Goal: Task Accomplishment & Management: Complete application form

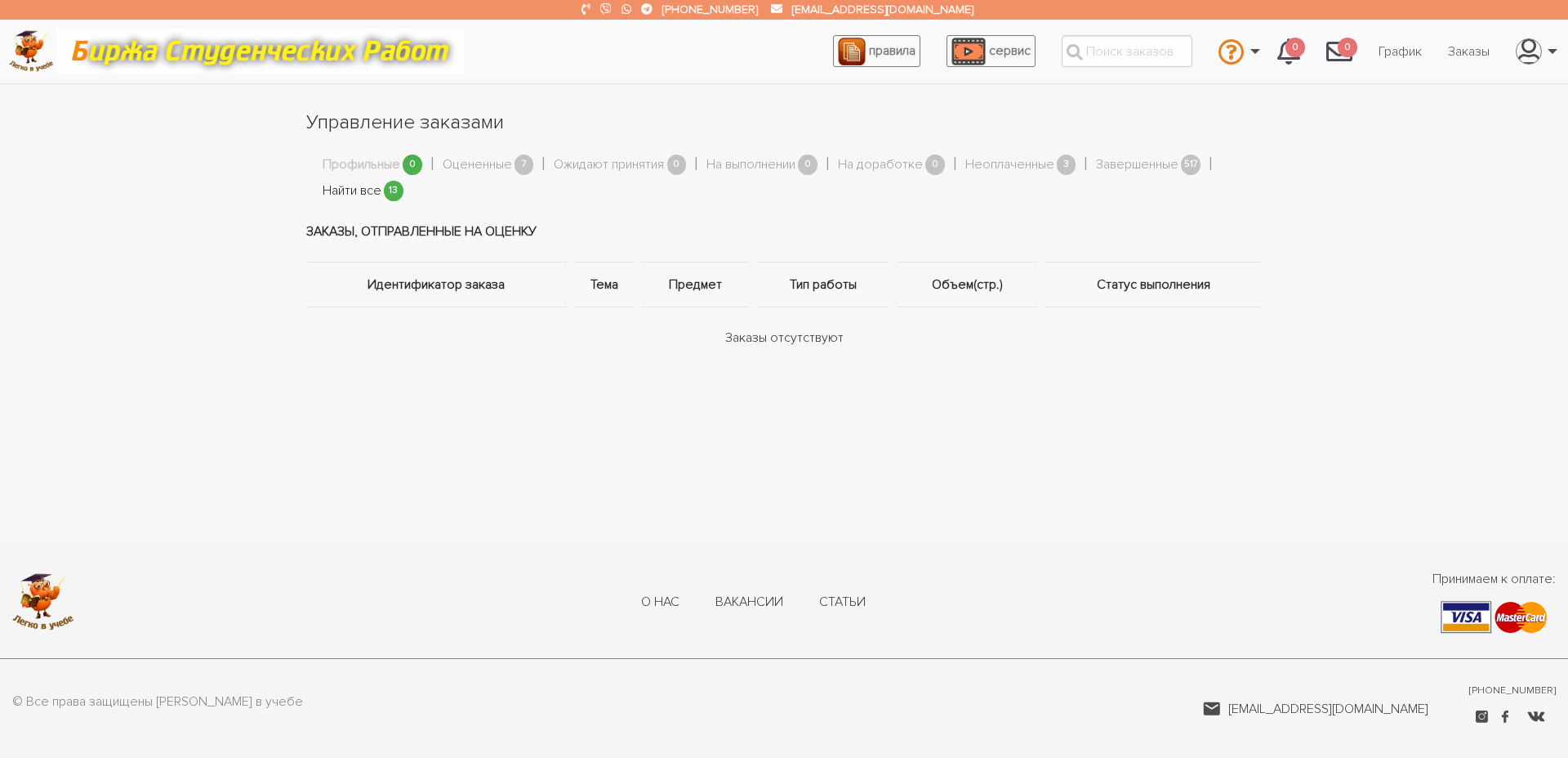
click at [350, 191] on link "Найти все" at bounding box center [352, 191] width 59 height 21
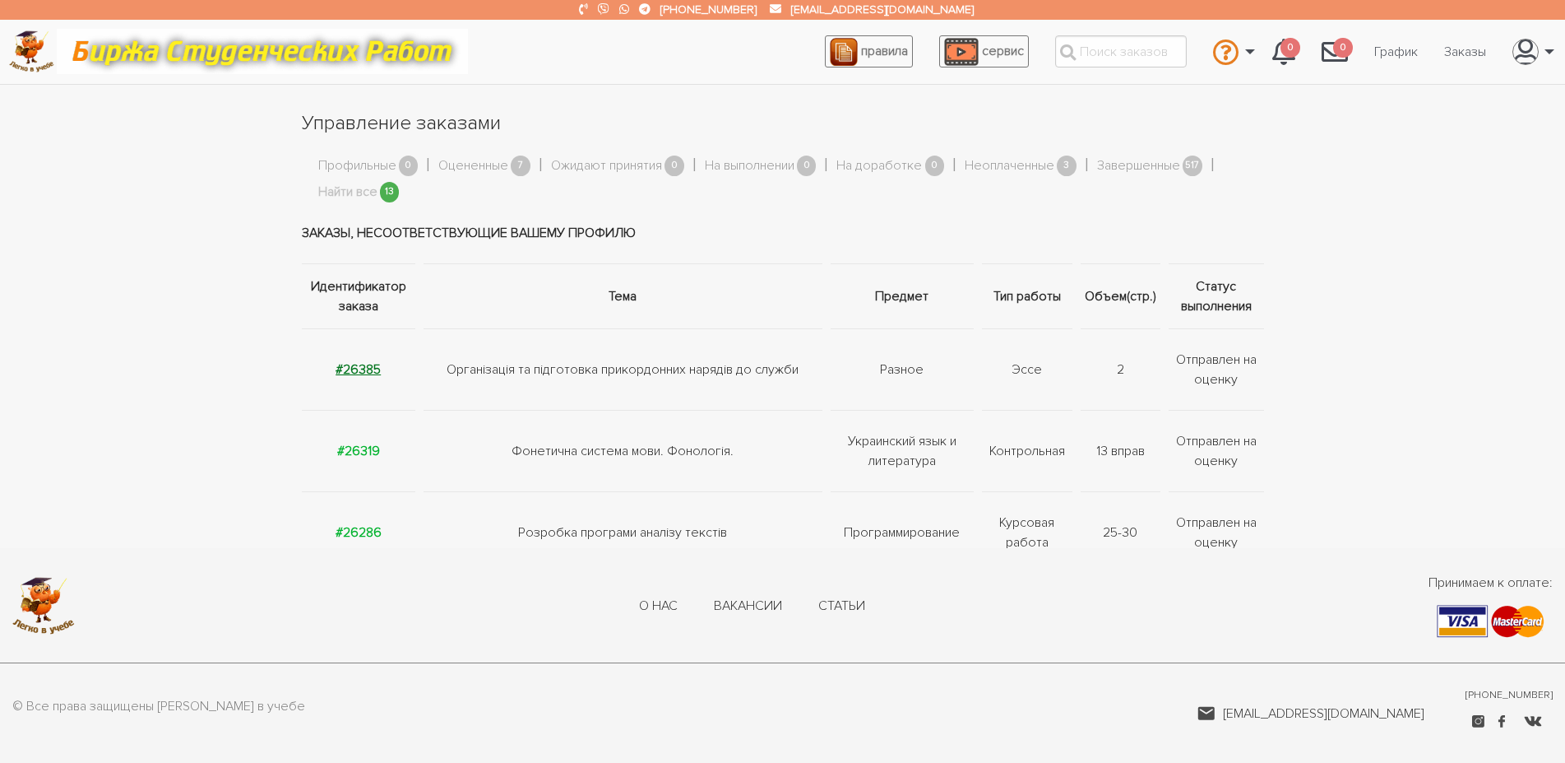
click at [368, 373] on strong "#26385" at bounding box center [358, 369] width 45 height 16
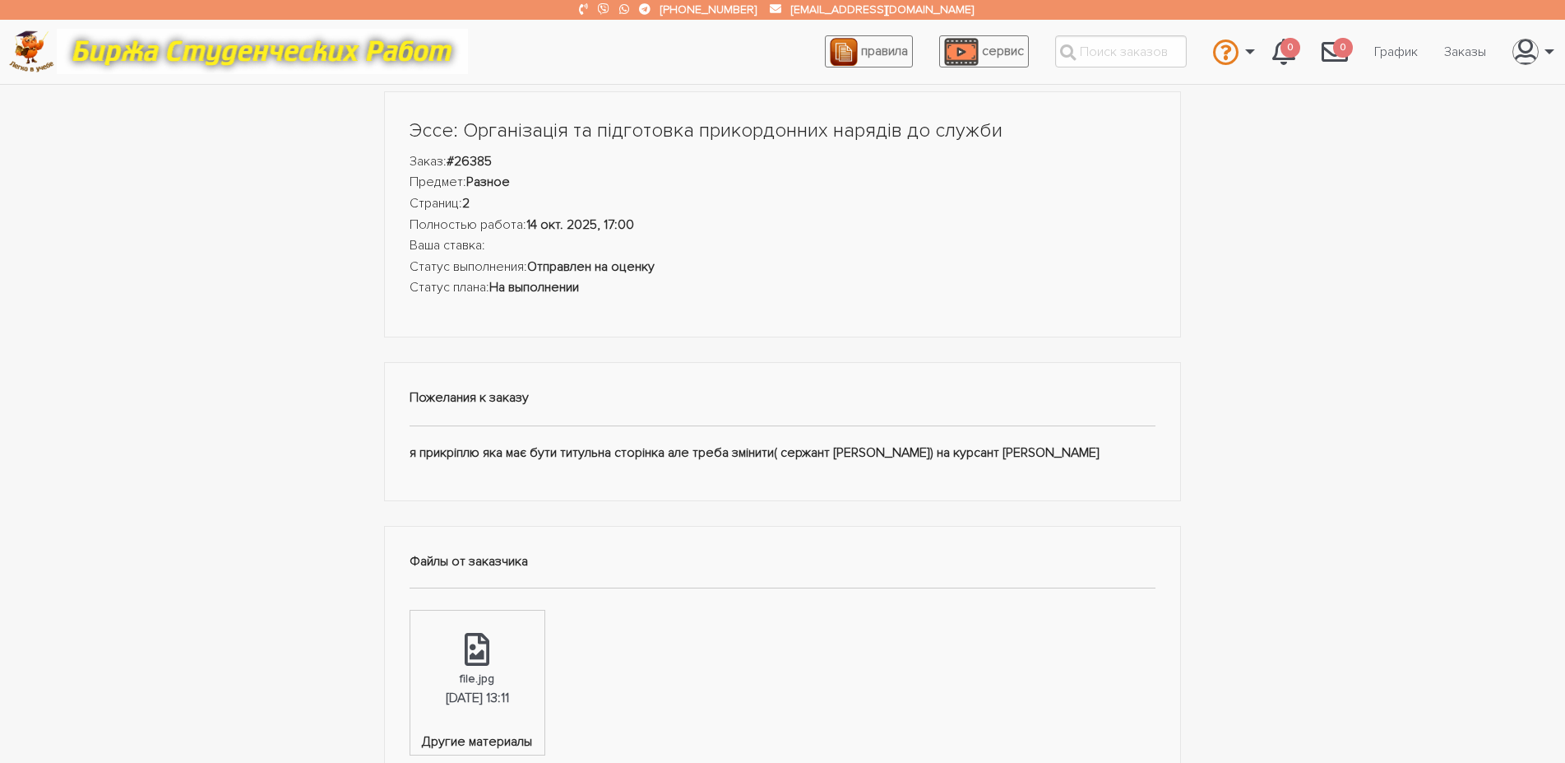
scroll to position [168, 0]
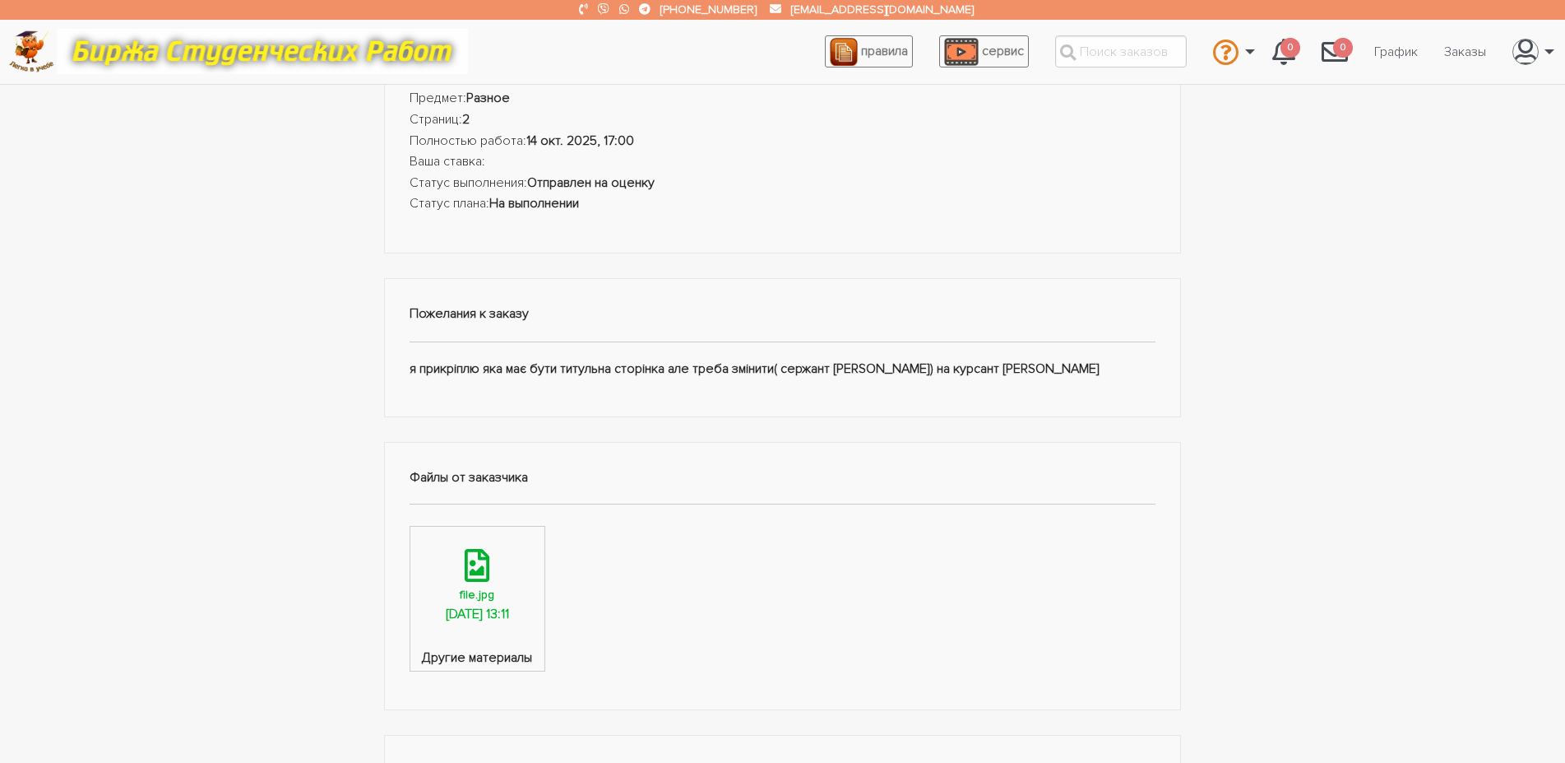
click at [456, 598] on link "file.jpg 14.10.2025, 13:11" at bounding box center [477, 586] width 134 height 121
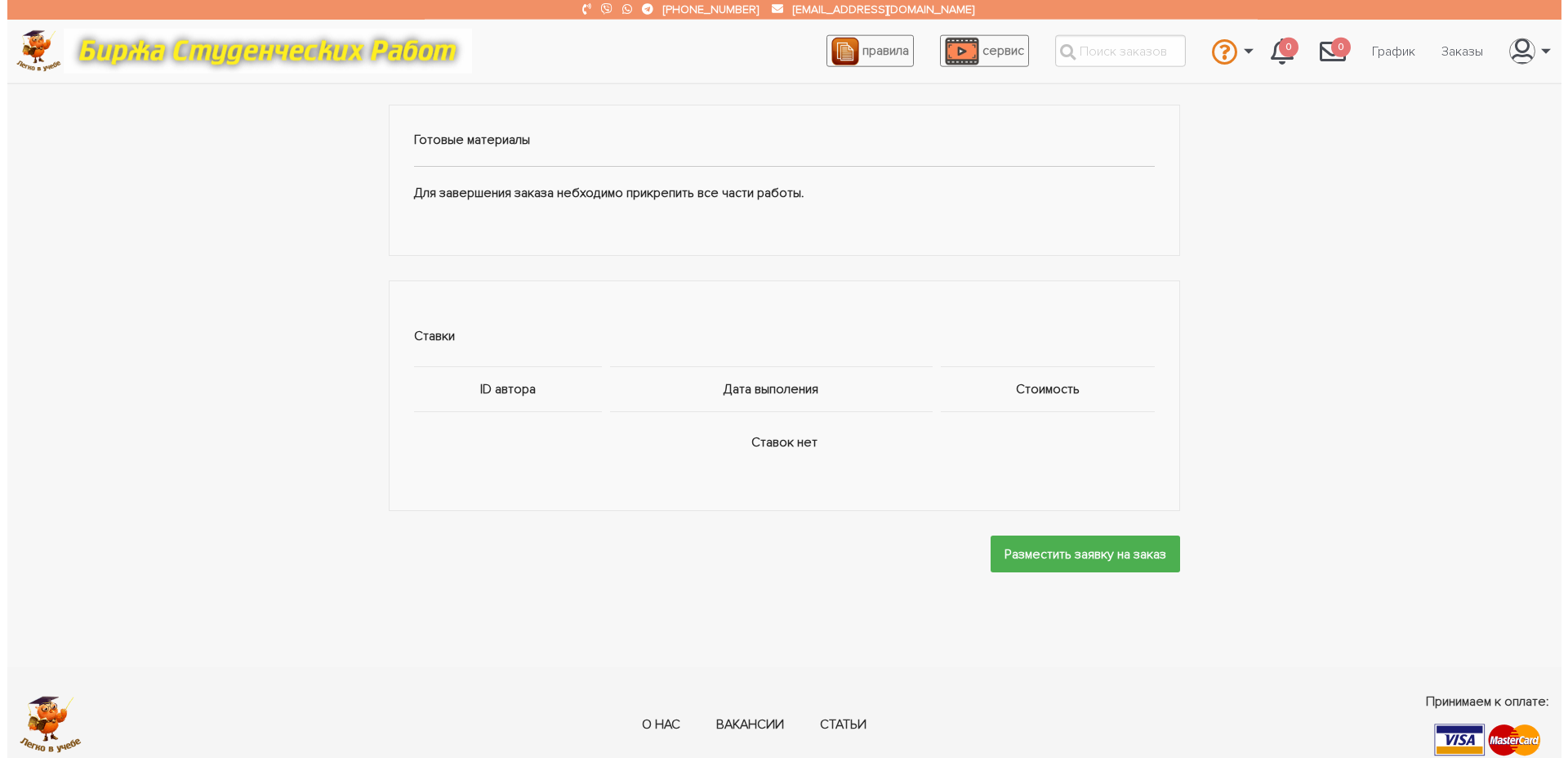
scroll to position [933, 0]
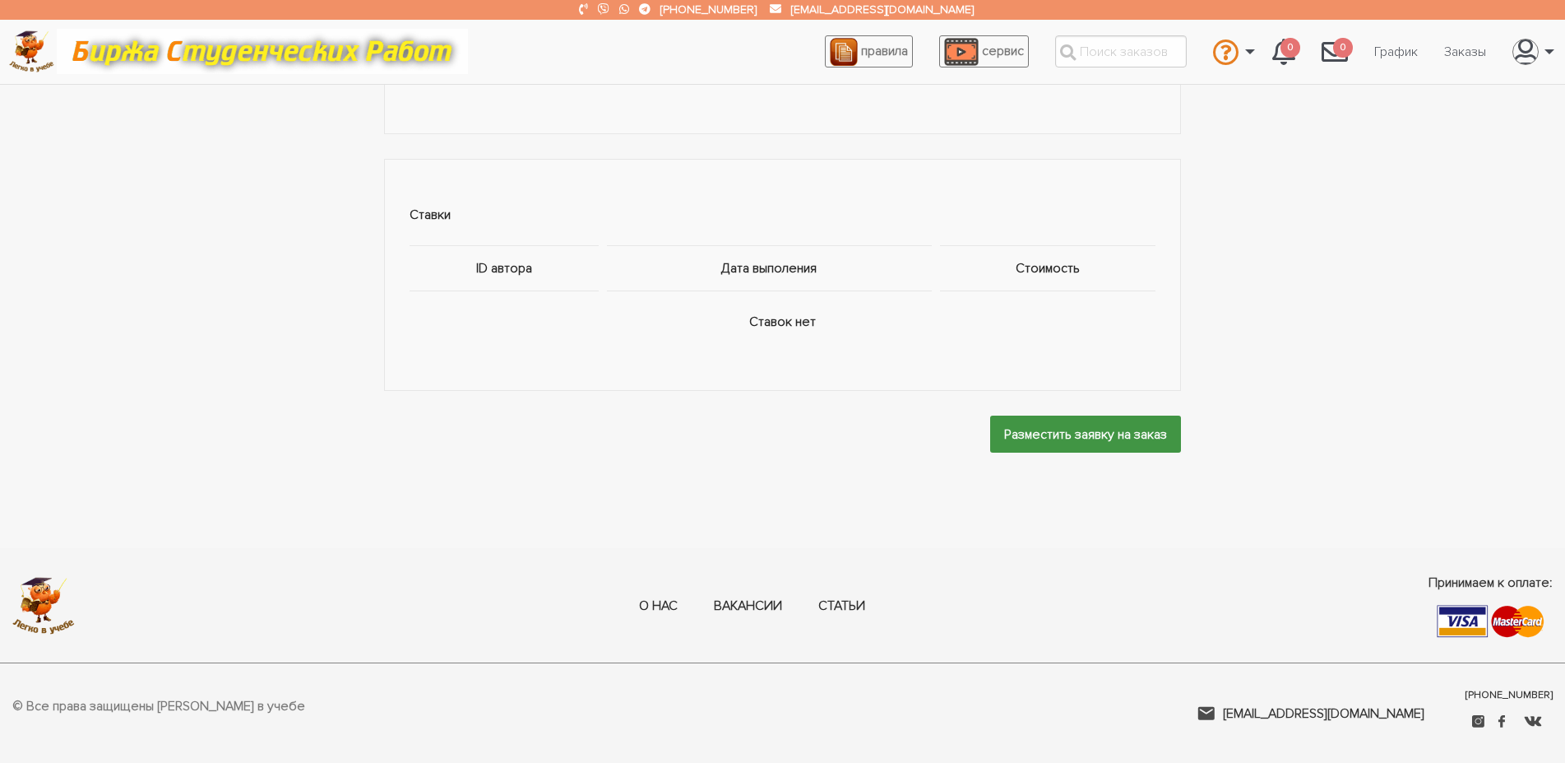
click at [1038, 447] on input "Разместить заявку на заказ" at bounding box center [1085, 433] width 191 height 37
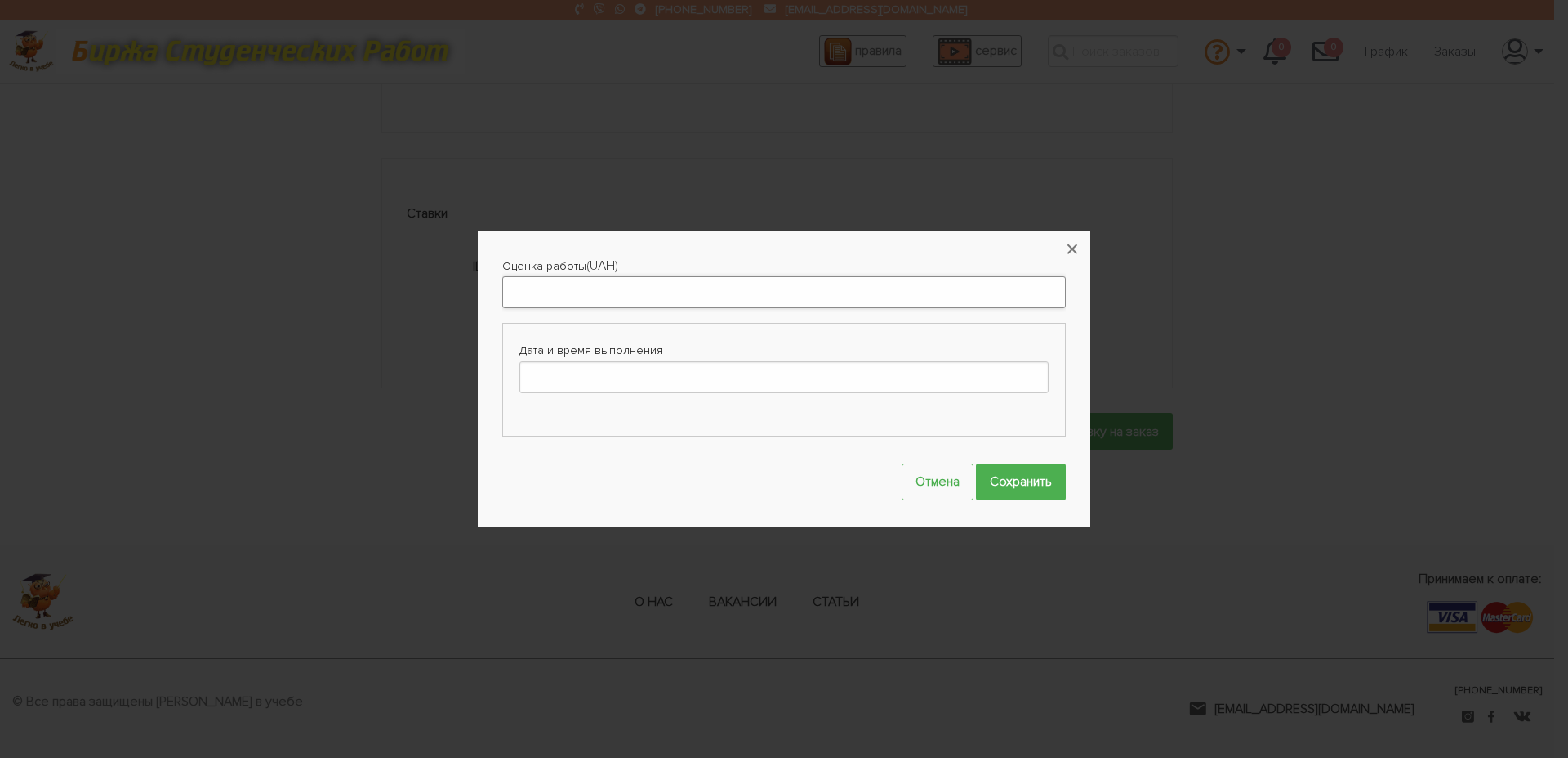
click at [642, 292] on input "Оценка работы" at bounding box center [784, 292] width 564 height 32
type input "300"
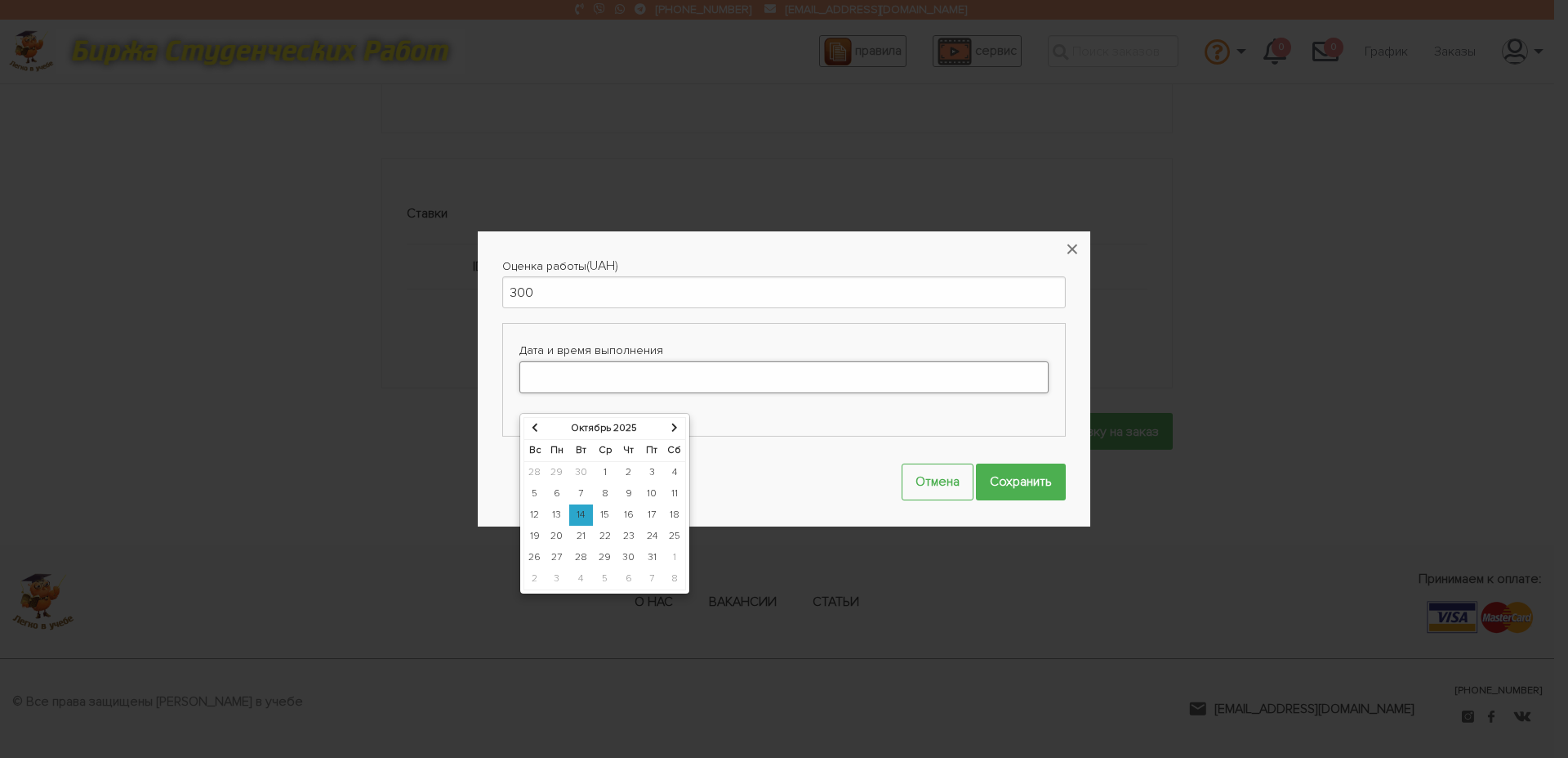
click at [673, 383] on input "Дата и время выполнения" at bounding box center [784, 378] width 529 height 32
click at [580, 505] on td "14" at bounding box center [581, 515] width 24 height 21
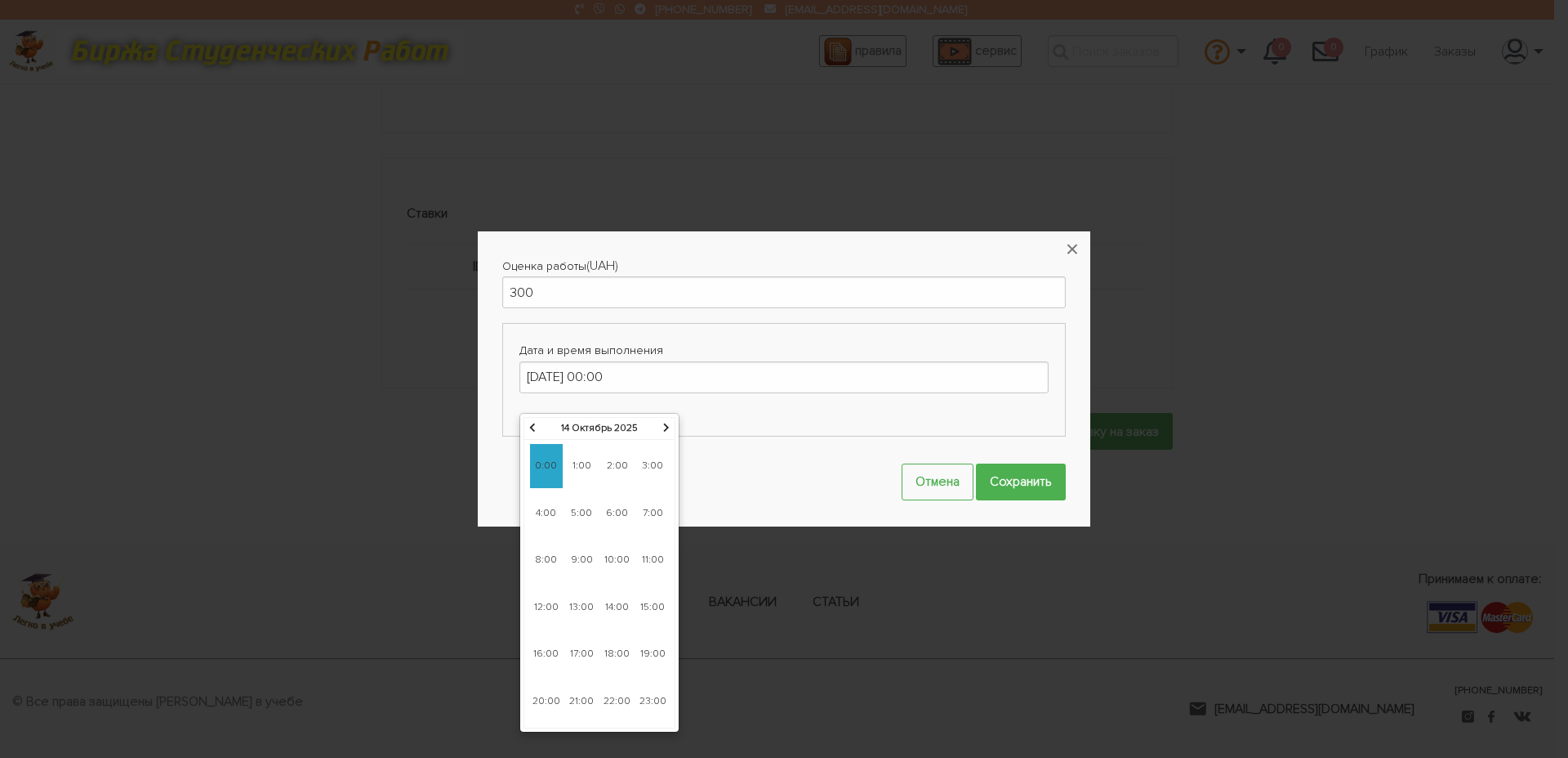
click at [575, 681] on span "21:00" at bounding box center [581, 701] width 33 height 44
type input "14-10-2025 21:00"
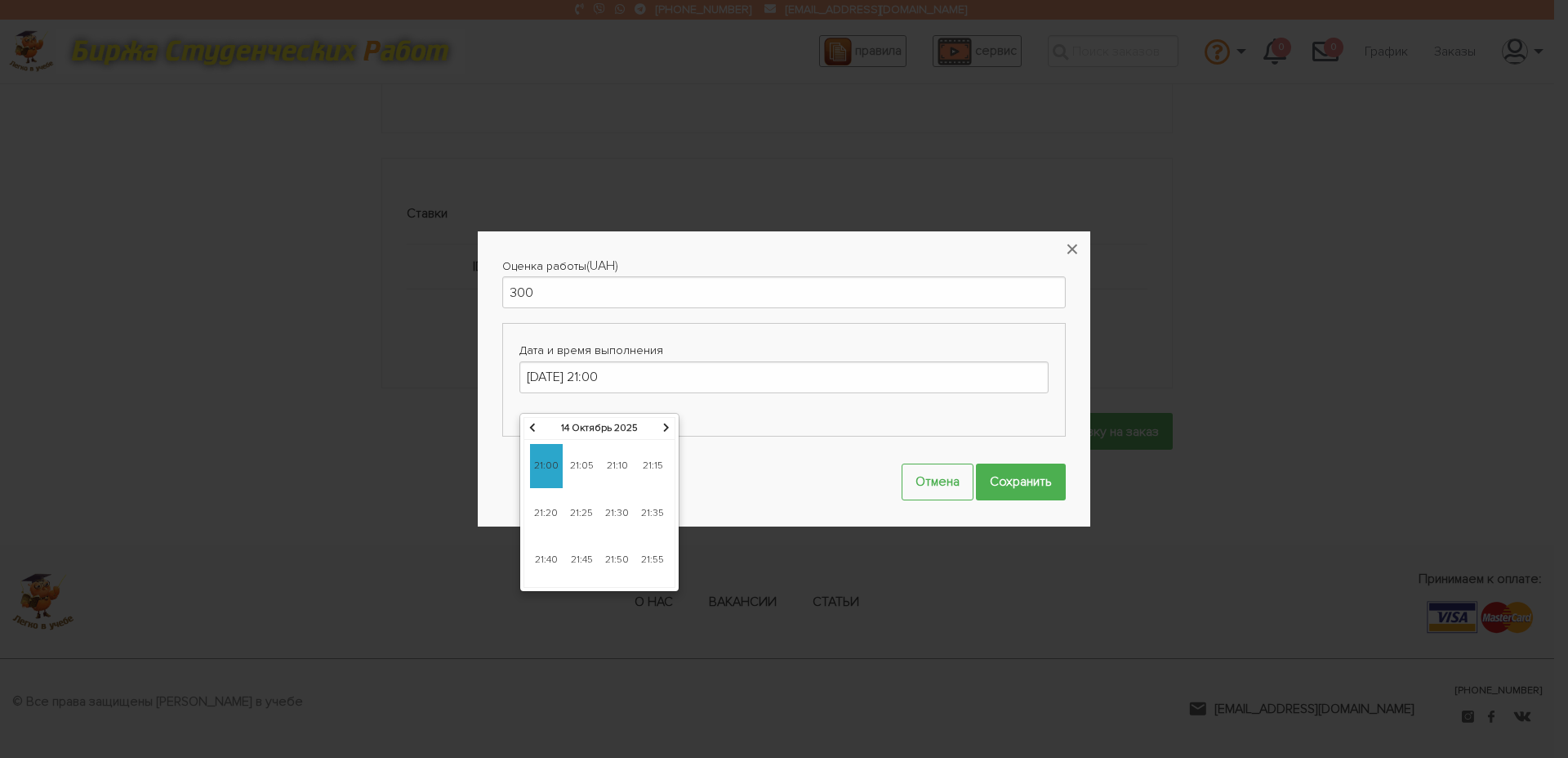
click at [544, 453] on span "21:00" at bounding box center [546, 466] width 33 height 44
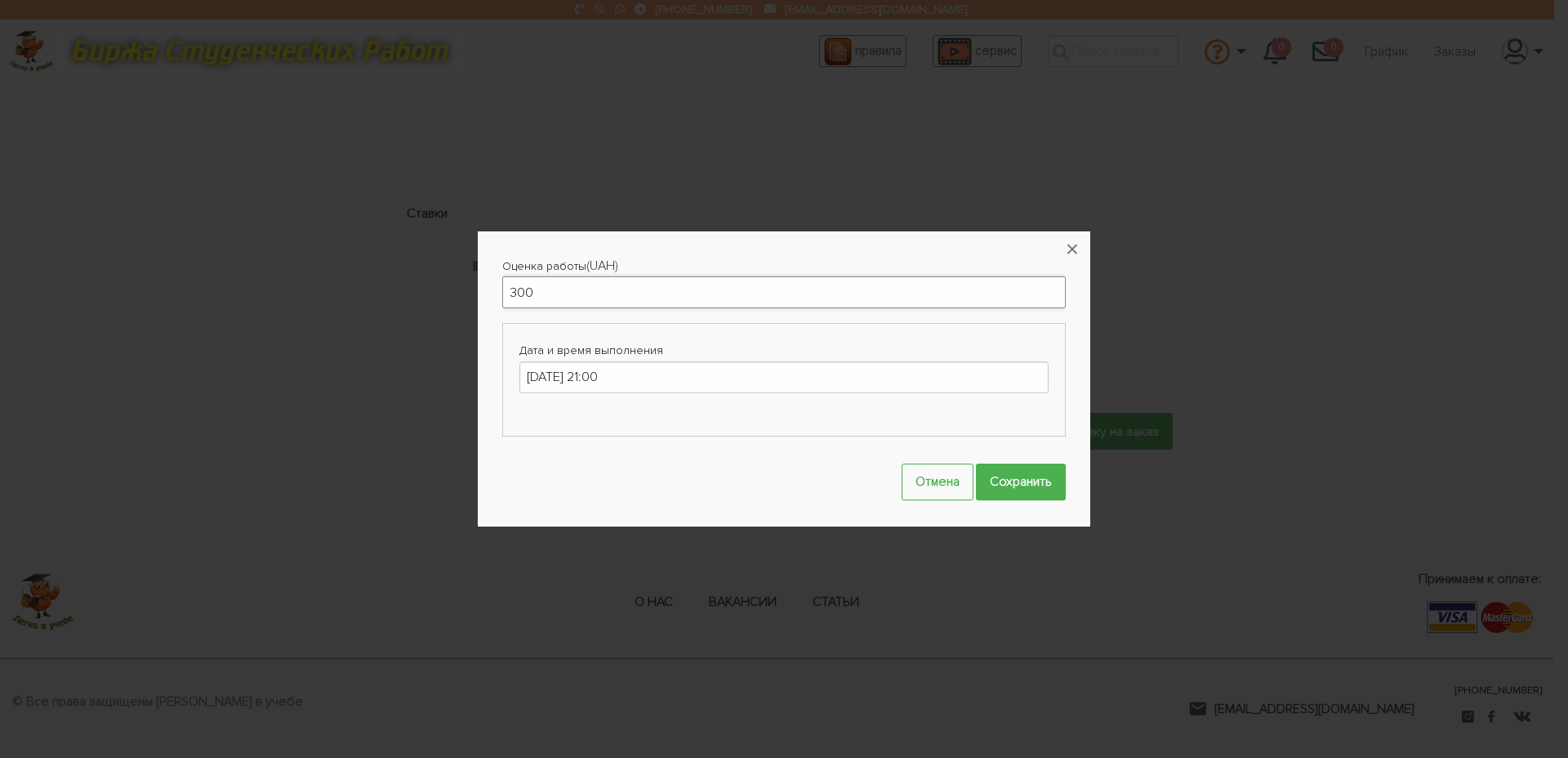
drag, startPoint x: 519, startPoint y: 296, endPoint x: 508, endPoint y: 300, distance: 11.7
click at [508, 300] on input "300" at bounding box center [784, 292] width 564 height 32
drag, startPoint x: 522, startPoint y: 295, endPoint x: 508, endPoint y: 295, distance: 14.0
click at [508, 295] on input "300" at bounding box center [784, 292] width 564 height 32
type input "250"
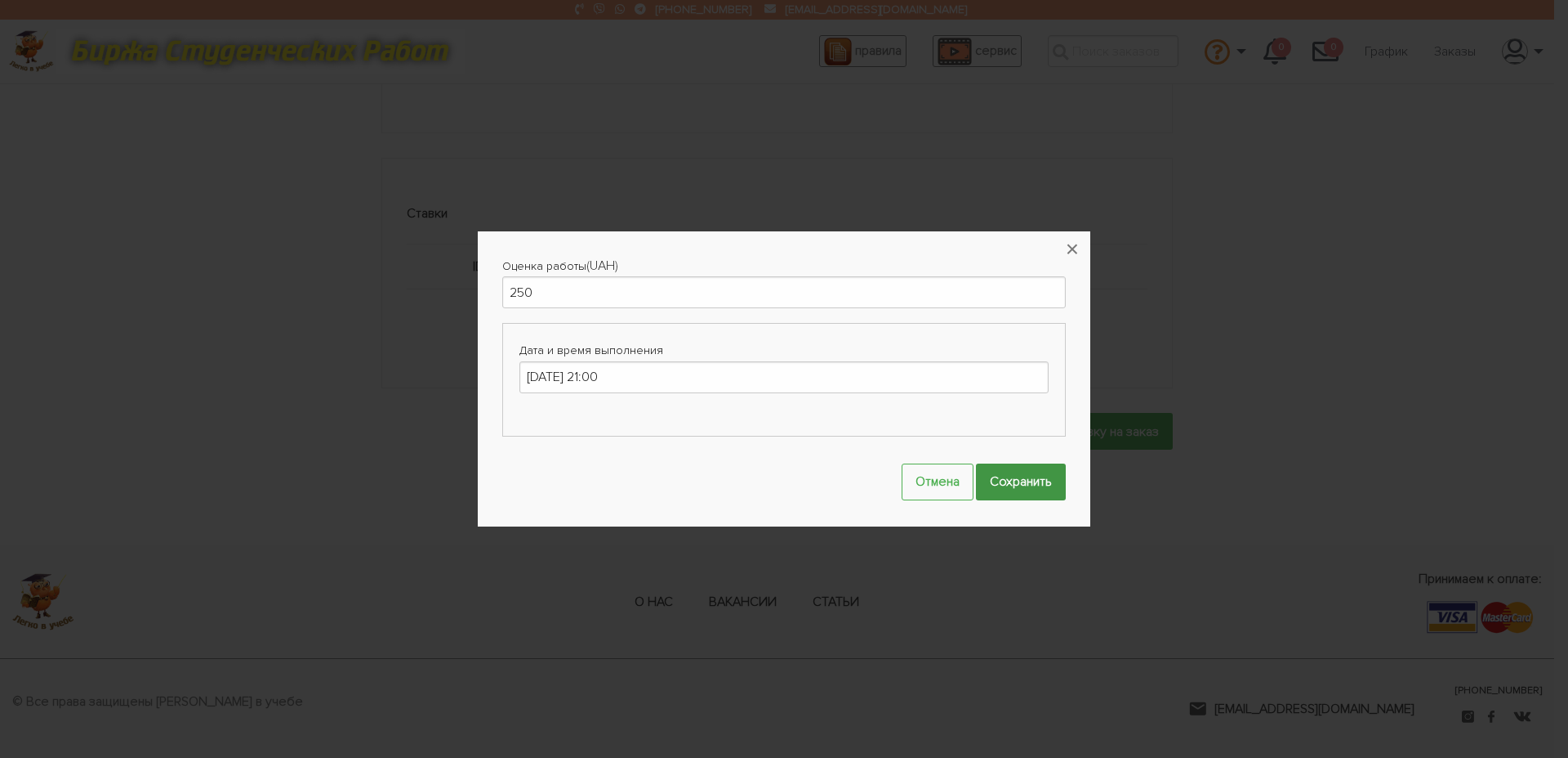
click at [1030, 474] on input "Сохранить" at bounding box center [1021, 481] width 89 height 37
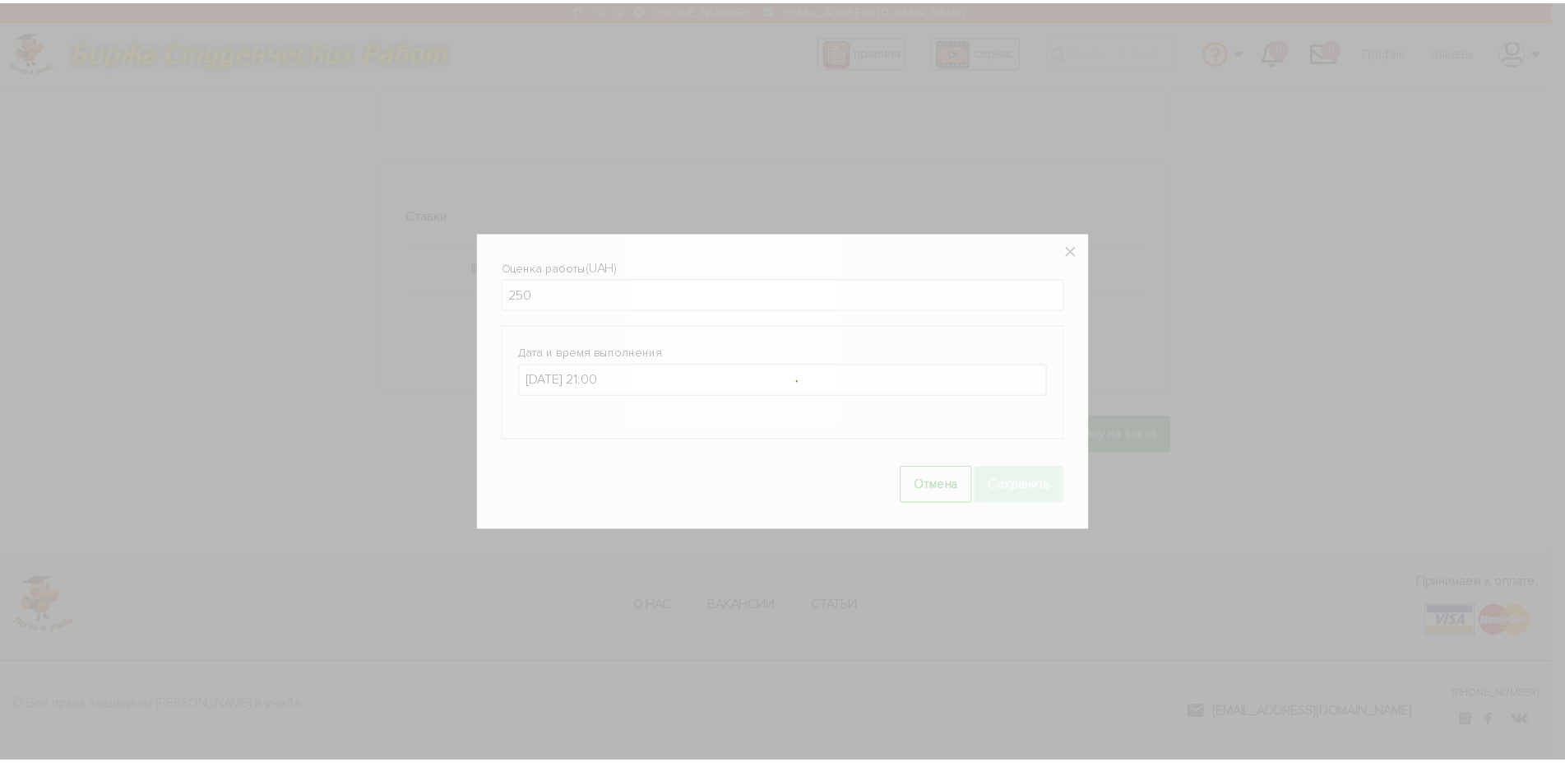
scroll to position [1014, 0]
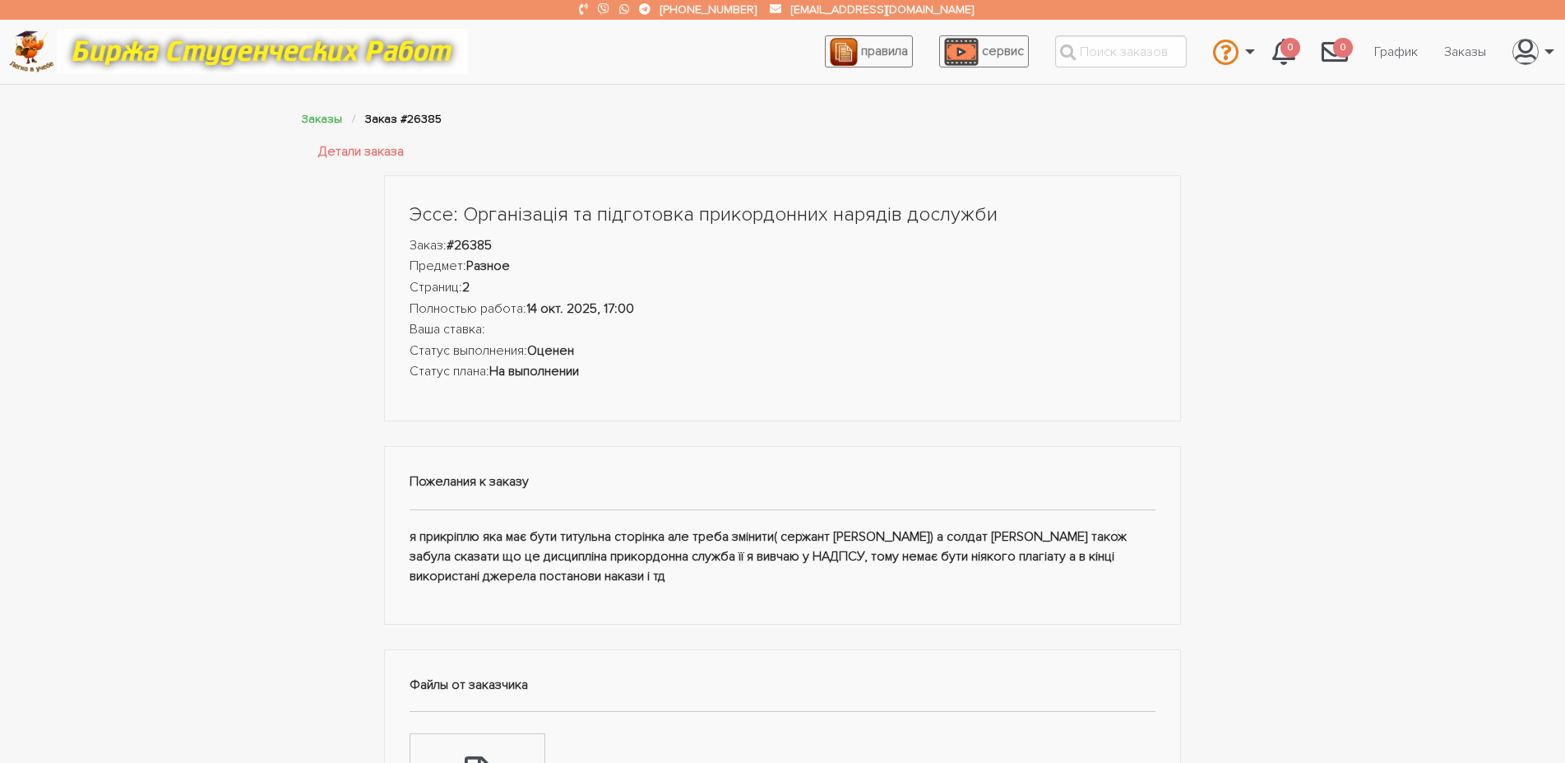
scroll to position [979, 0]
